Goal: Communication & Community: Share content

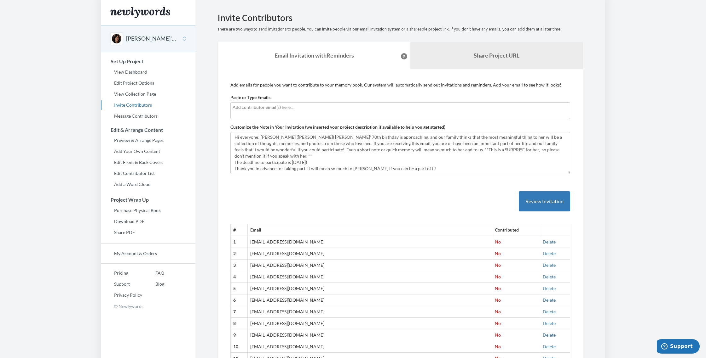
click at [260, 278] on td "[EMAIL_ADDRESS][DOMAIN_NAME]" at bounding box center [370, 278] width 244 height 12
drag, startPoint x: 260, startPoint y: 277, endPoint x: 319, endPoint y: 280, distance: 59.3
click at [269, 280] on td "[EMAIL_ADDRESS][DOMAIN_NAME]" at bounding box center [370, 278] width 244 height 12
copy td "[EMAIL_ADDRESS][DOMAIN_NAME]"
click at [151, 118] on link "Message Contributors" at bounding box center [148, 116] width 95 height 9
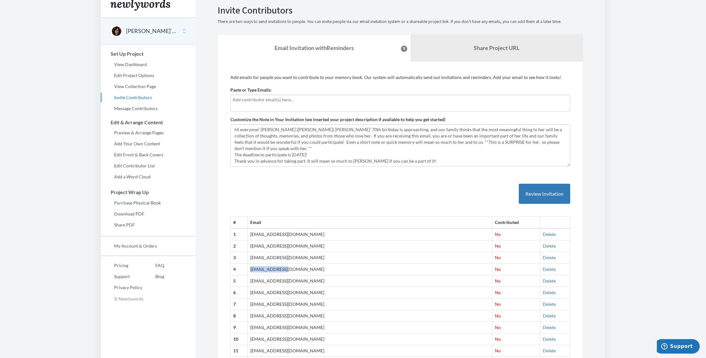
scroll to position [6, 0]
drag, startPoint x: 261, startPoint y: 272, endPoint x: 304, endPoint y: 272, distance: 43.8
click at [304, 272] on td "[EMAIL_ADDRESS][DOMAIN_NAME]" at bounding box center [370, 272] width 244 height 12
copy td "[EMAIL_ADDRESS][DOMAIN_NAME]"
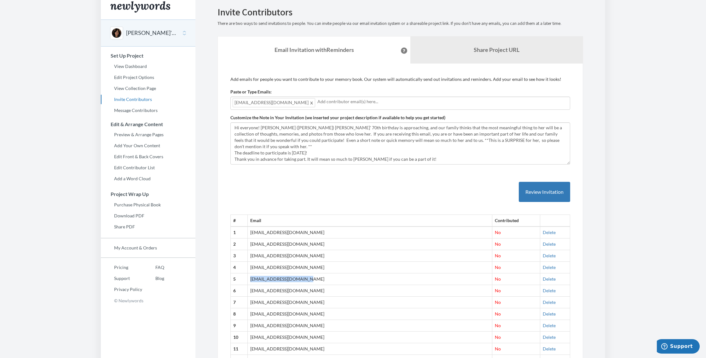
drag, startPoint x: 261, startPoint y: 279, endPoint x: 311, endPoint y: 281, distance: 50.1
click at [327, 280] on td "[EMAIL_ADDRESS][DOMAIN_NAME]" at bounding box center [370, 280] width 244 height 12
copy td "[EMAIL_ADDRESS][DOMAIN_NAME]"
click at [550, 192] on button "Review Invitation" at bounding box center [544, 192] width 51 height 20
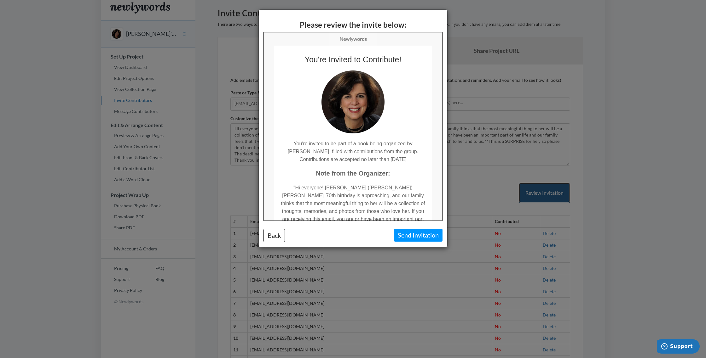
scroll to position [0, 0]
click at [412, 234] on button "Send Invitation" at bounding box center [418, 235] width 49 height 13
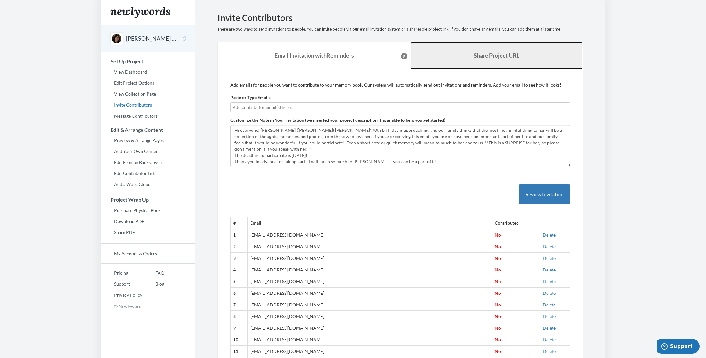
click at [486, 56] on b "Share Project URL" at bounding box center [496, 55] width 46 height 7
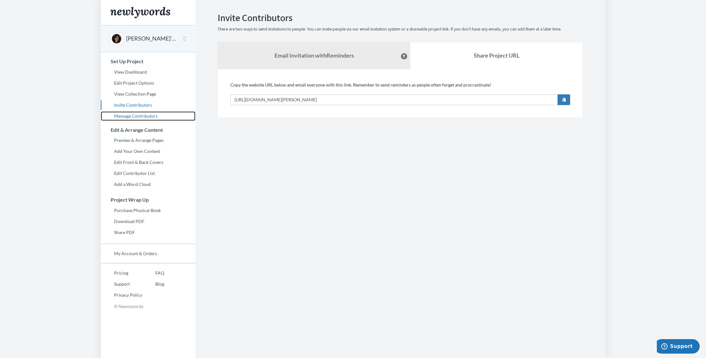
click at [130, 115] on link "Message Contributors" at bounding box center [148, 116] width 95 height 9
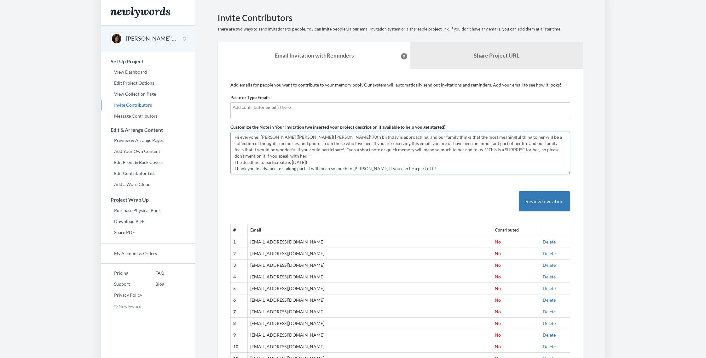
scroll to position [6, 0]
drag, startPoint x: 234, startPoint y: 135, endPoint x: 259, endPoint y: 174, distance: 46.5
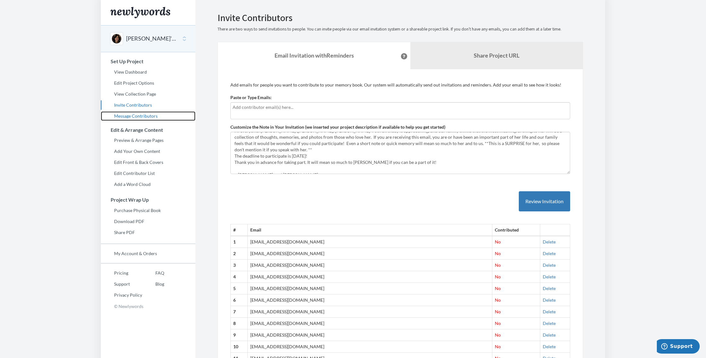
click at [129, 116] on link "Message Contributors" at bounding box center [148, 116] width 95 height 9
